Goal: Information Seeking & Learning: Check status

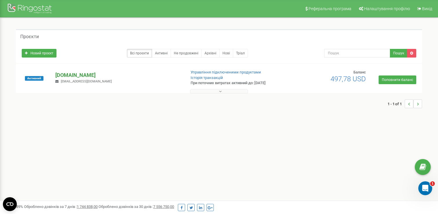
click at [80, 73] on p "[DOMAIN_NAME]" at bounding box center [118, 75] width 126 height 8
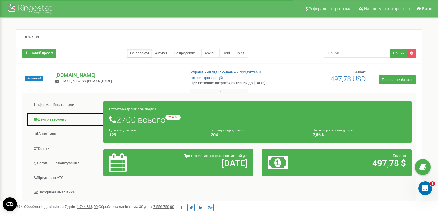
click at [57, 121] on link "Центр звернень" at bounding box center [64, 120] width 77 height 14
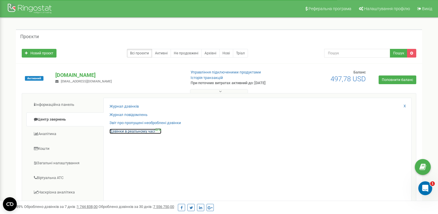
click at [127, 131] on link "Дзвінки в реальному часі NEW" at bounding box center [135, 131] width 52 height 5
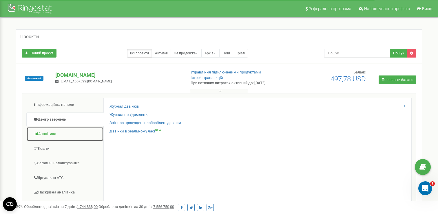
click at [57, 134] on link "Аналiтика" at bounding box center [64, 134] width 77 height 14
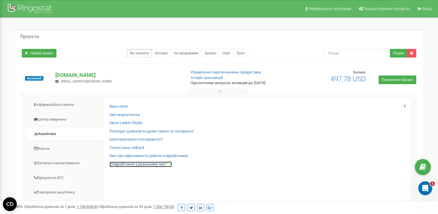
click at [117, 162] on link "Співробітники у реальному часі NEW" at bounding box center [140, 164] width 62 height 5
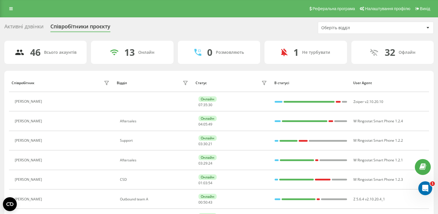
click at [330, 25] on div "Оберіть відділ" at bounding box center [375, 28] width 115 height 12
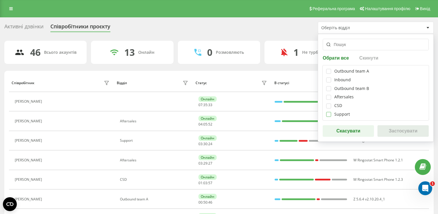
click at [329, 112] on label at bounding box center [328, 112] width 5 height 0
checkbox input "true"
click at [394, 131] on button "Застосувати" at bounding box center [402, 131] width 51 height 12
